Goal: Find specific page/section: Find specific page/section

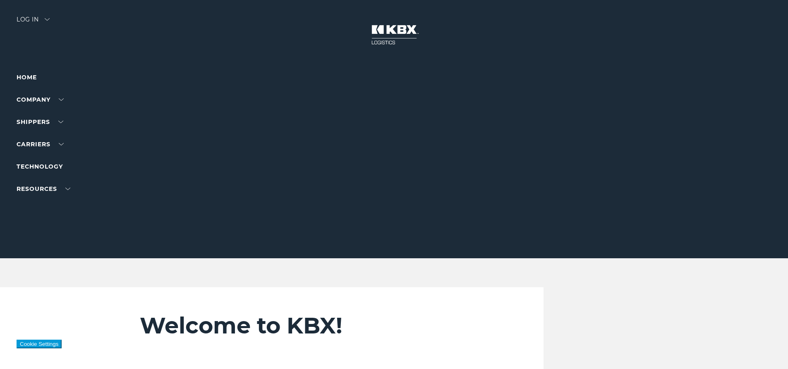
click at [27, 17] on div "Log in" at bounding box center [33, 23] width 33 height 12
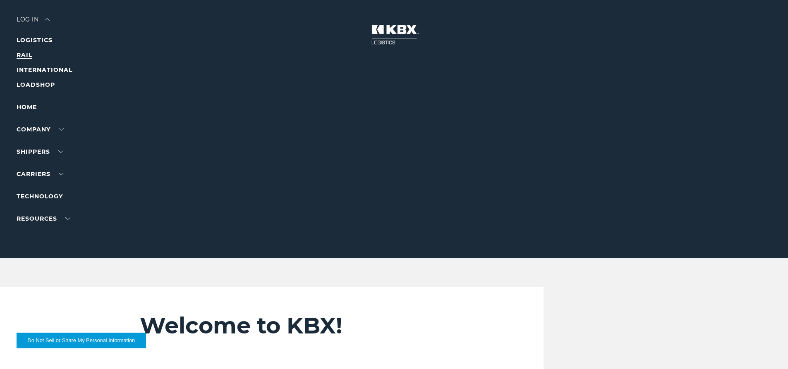
click at [27, 58] on link "RAIL" at bounding box center [25, 54] width 16 height 7
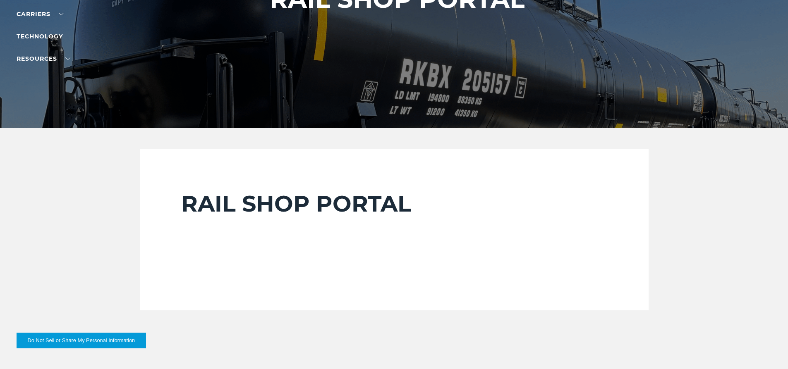
scroll to position [207, 0]
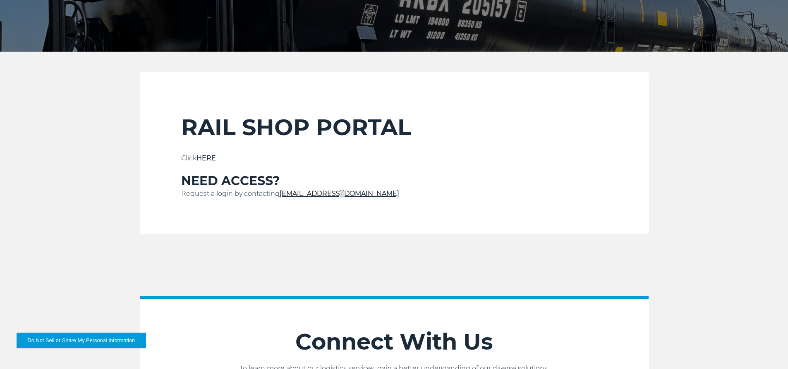
click at [212, 163] on p "Click HERE" at bounding box center [394, 159] width 426 height 10
click at [214, 158] on link "HERE" at bounding box center [206, 158] width 19 height 8
